Goal: Obtain resource: Obtain resource

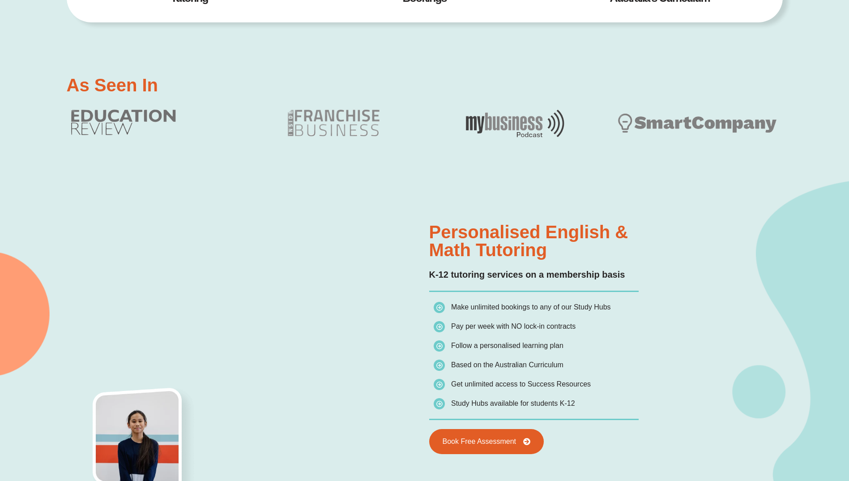
scroll to position [537, 0]
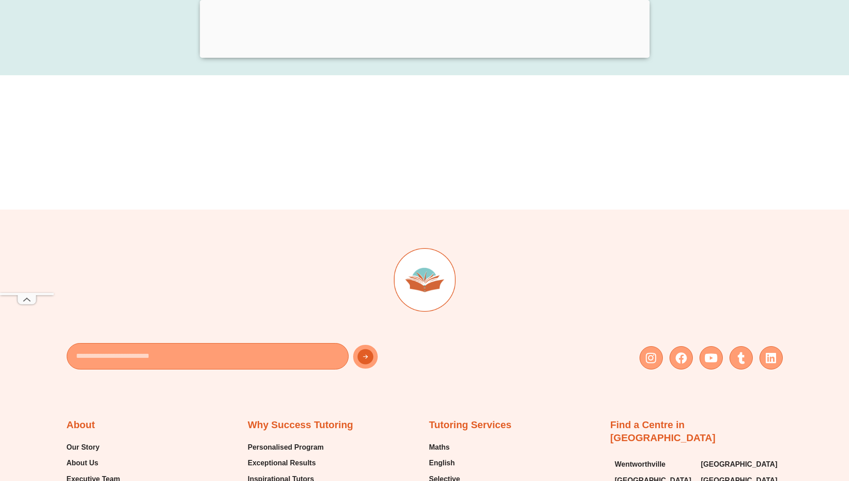
scroll to position [9312, 0]
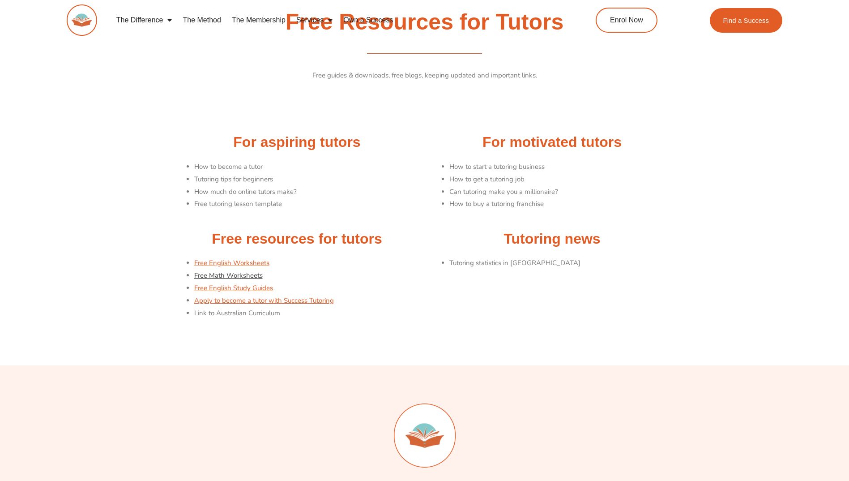
drag, startPoint x: 0, startPoint y: 0, endPoint x: 254, endPoint y: 273, distance: 372.8
click at [254, 273] on link "Free Math Worksheets" at bounding box center [228, 275] width 68 height 9
click at [248, 262] on link "Free English Worksheets" at bounding box center [231, 262] width 75 height 9
click at [224, 287] on link "Free English Study Guides" at bounding box center [233, 287] width 79 height 9
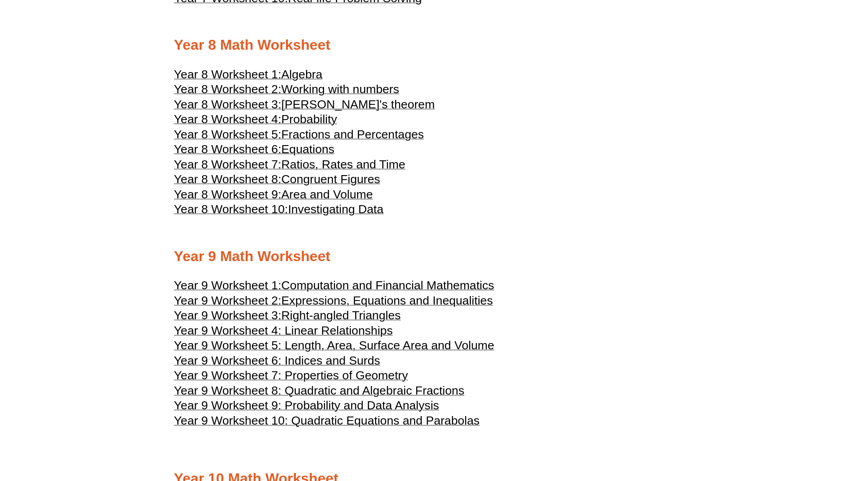
scroll to position [2462, 0]
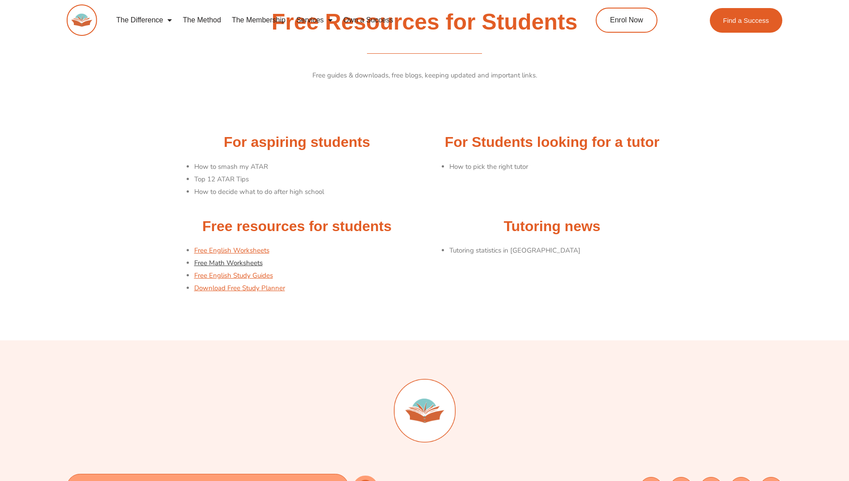
click at [242, 261] on link "Free Math Worksheets" at bounding box center [228, 262] width 68 height 9
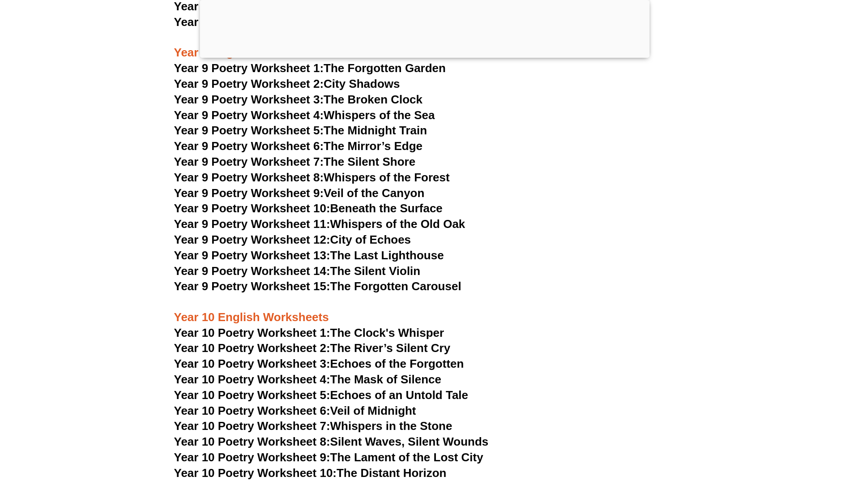
scroll to position [6252, 0]
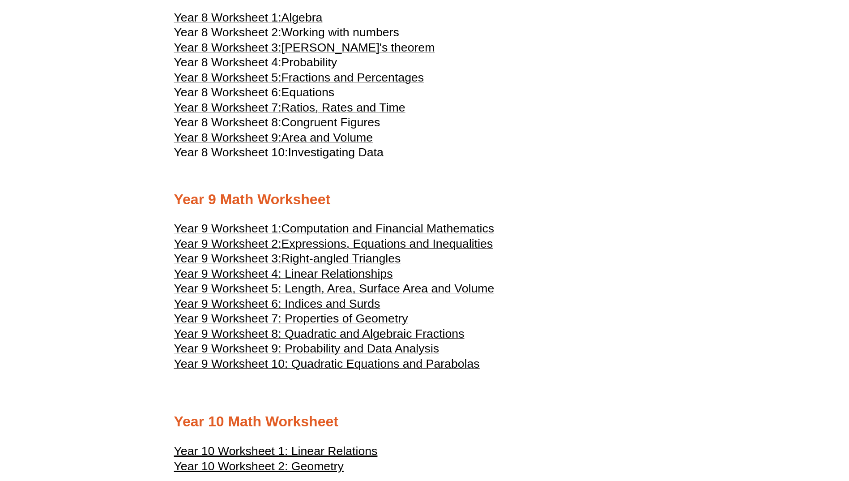
scroll to position [2492, 0]
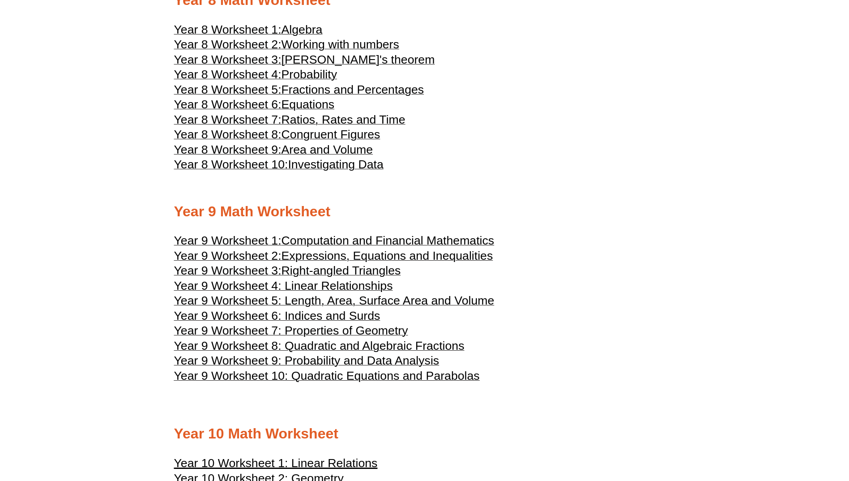
click at [392, 240] on span "Computation and Financial Mathematics" at bounding box center [388, 240] width 213 height 13
click at [329, 252] on span "Expressions, Equations and Inequalities" at bounding box center [388, 255] width 212 height 13
click at [304, 273] on span "Right-angled Triangles" at bounding box center [342, 270] width 120 height 13
click at [299, 312] on span "Year 9 Worksheet 6: Indices and Surds" at bounding box center [277, 315] width 206 height 13
click at [338, 342] on span "Year 9 Worksheet 8: Quadratic and Algebraic Fractions" at bounding box center [319, 345] width 291 height 13
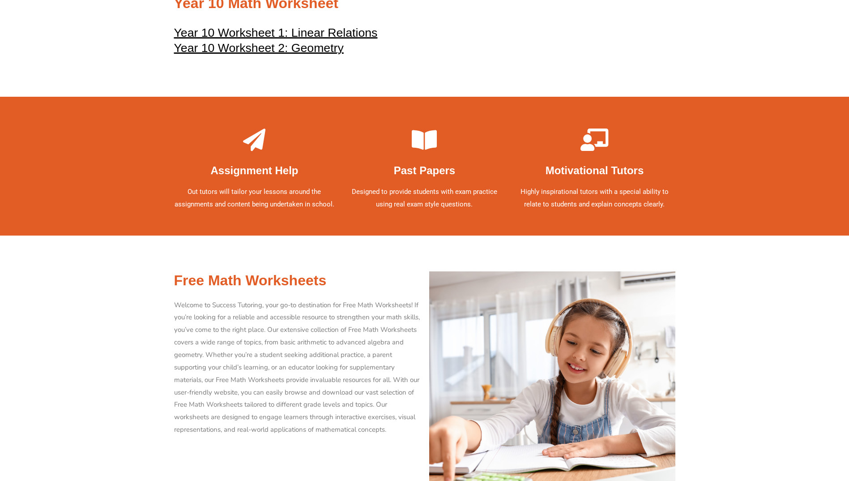
scroll to position [3074, 0]
